Goal: Task Accomplishment & Management: Manage account settings

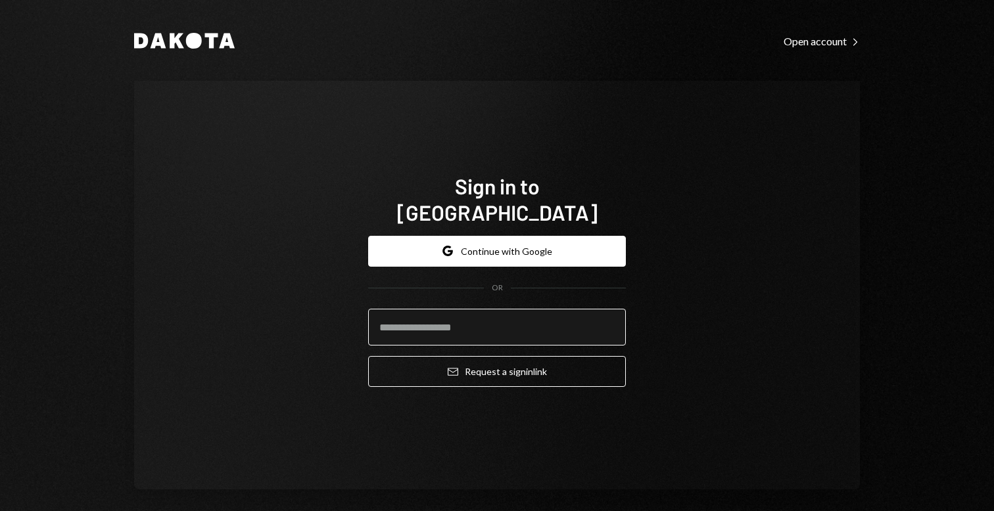
click at [490, 313] on input "email" at bounding box center [497, 327] width 258 height 37
type input "**********"
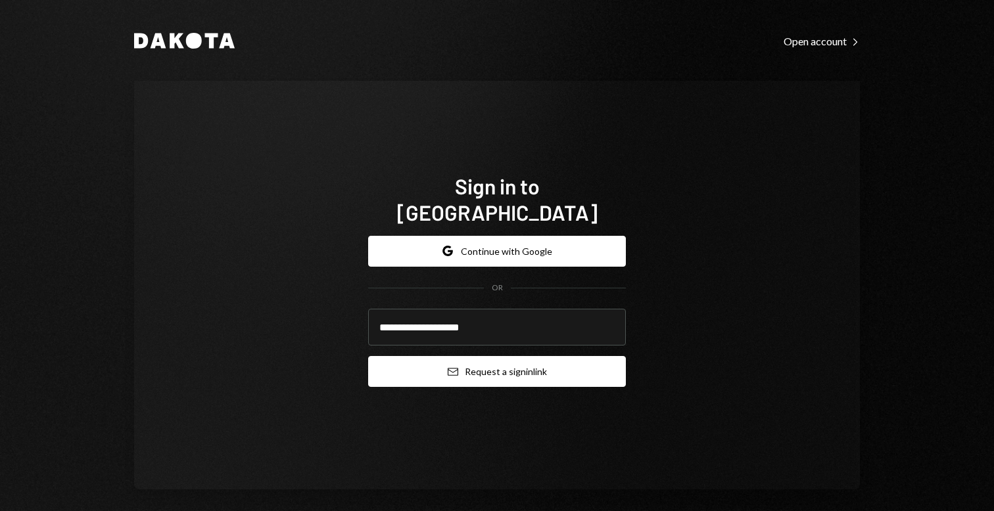
click at [479, 356] on button "Email Request a sign in link" at bounding box center [497, 371] width 258 height 31
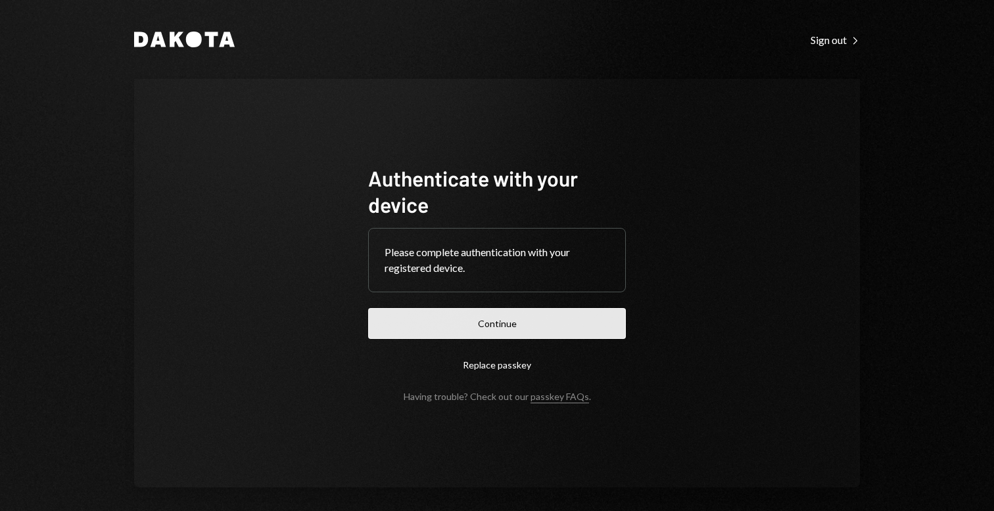
click at [514, 329] on button "Continue" at bounding box center [497, 323] width 258 height 31
